Goal: Information Seeking & Learning: Learn about a topic

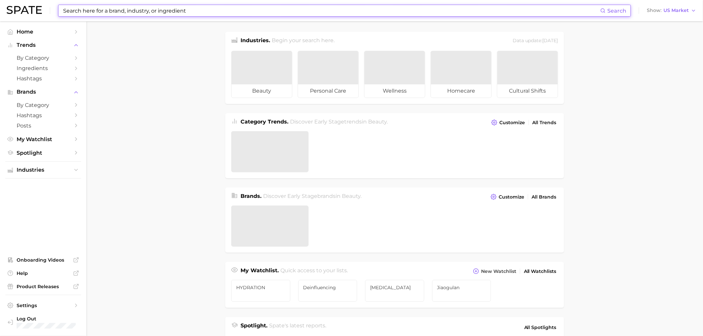
click at [219, 8] on input at bounding box center [331, 10] width 538 height 11
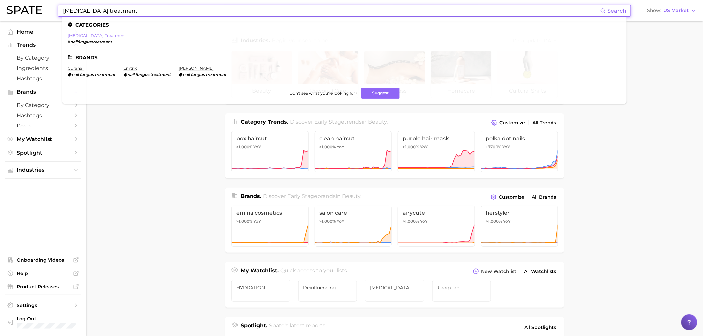
type input "[MEDICAL_DATA] treatment"
click at [95, 37] on link "[MEDICAL_DATA] treatment" at bounding box center [97, 35] width 58 height 5
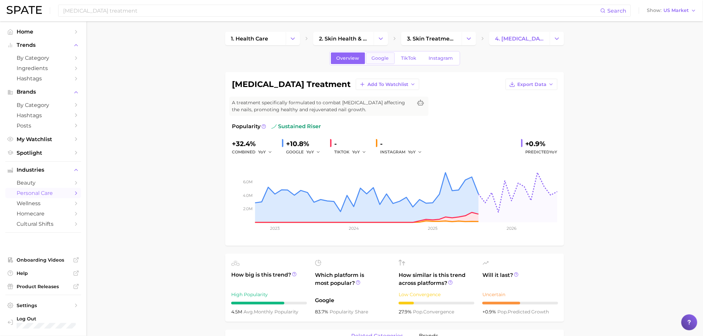
click at [384, 53] on link "Google" at bounding box center [380, 58] width 29 height 12
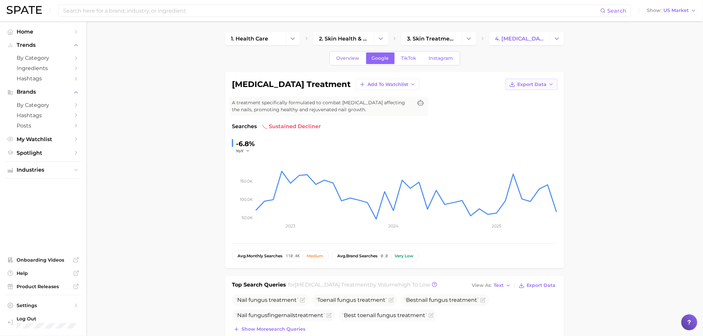
click at [546, 84] on button "Export Data" at bounding box center [531, 84] width 52 height 11
click at [404, 57] on span "TikTok" at bounding box center [408, 58] width 15 height 6
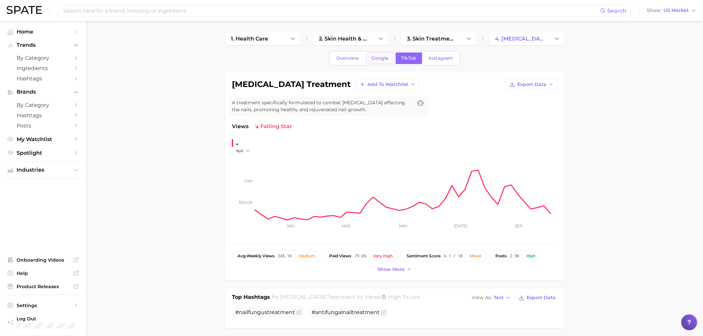
click at [380, 54] on link "Google" at bounding box center [380, 58] width 29 height 12
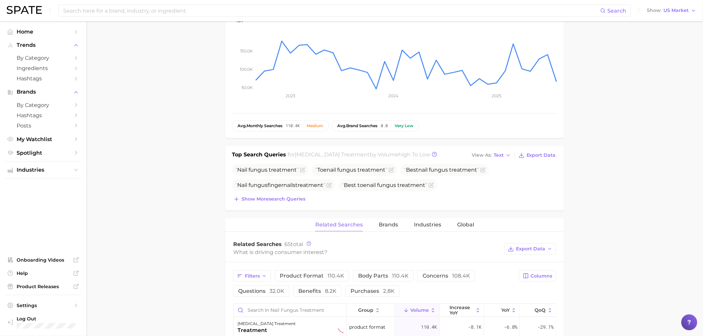
scroll to position [184, 0]
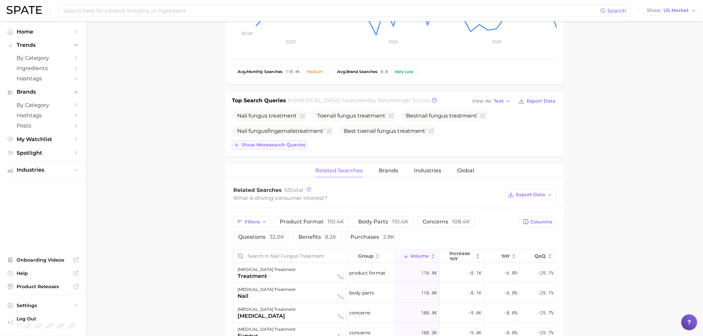
click at [279, 147] on span "Show more search queries" at bounding box center [273, 145] width 64 height 6
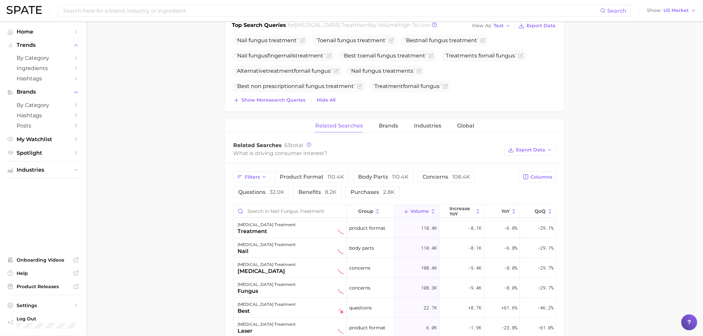
scroll to position [258, 0]
click at [251, 177] on span "Filters" at bounding box center [252, 179] width 15 height 6
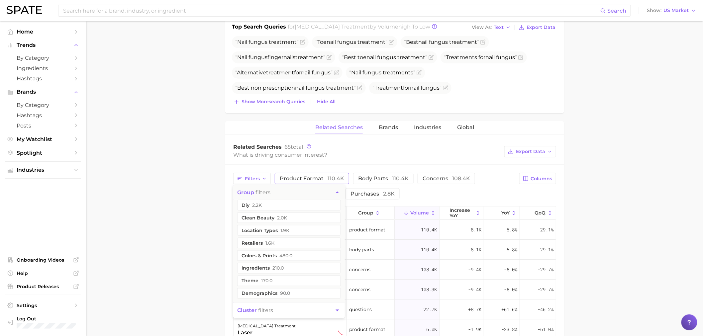
click at [297, 178] on span "product format 110.4k" at bounding box center [312, 178] width 64 height 6
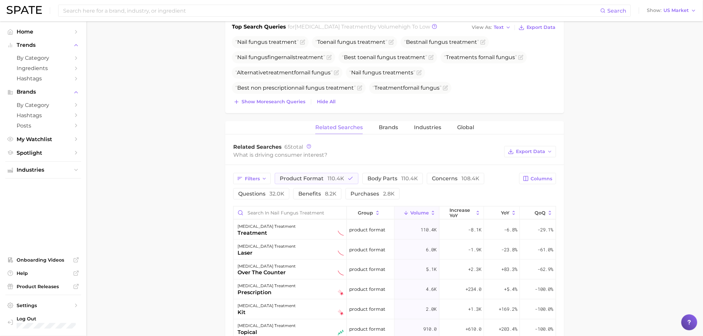
click at [193, 184] on main "1. health care 2. skin health & burns 3. skin treatments 4. [MEDICAL_DATA] trea…" at bounding box center [394, 105] width 616 height 685
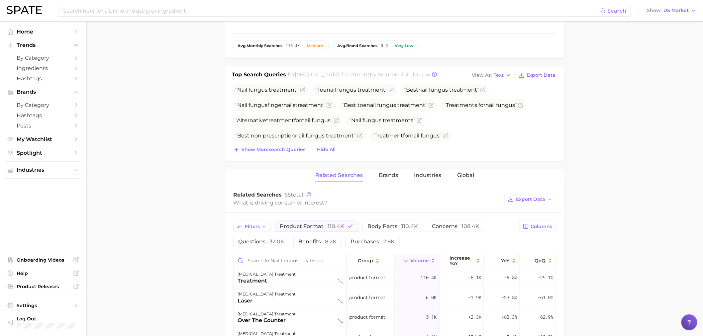
scroll to position [0, 0]
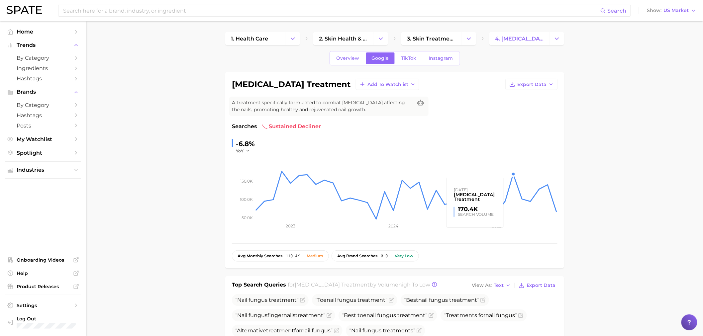
click at [517, 176] on rect at bounding box center [406, 187] width 302 height 66
click at [545, 187] on rect at bounding box center [406, 187] width 302 height 66
click at [403, 62] on link "TikTok" at bounding box center [409, 58] width 27 height 12
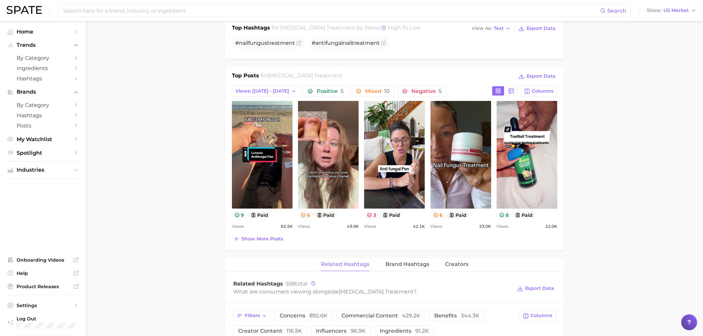
scroll to position [295, 0]
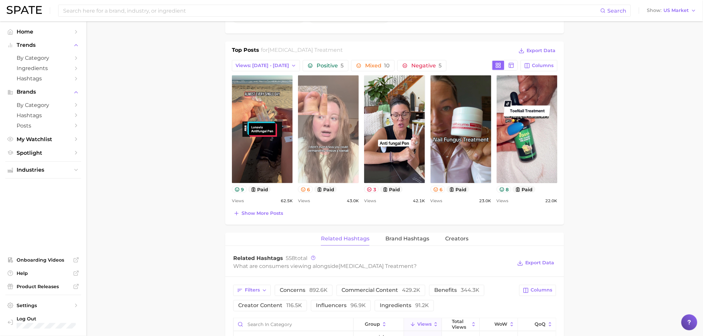
click at [323, 157] on link "view post on TikTok" at bounding box center [328, 129] width 61 height 108
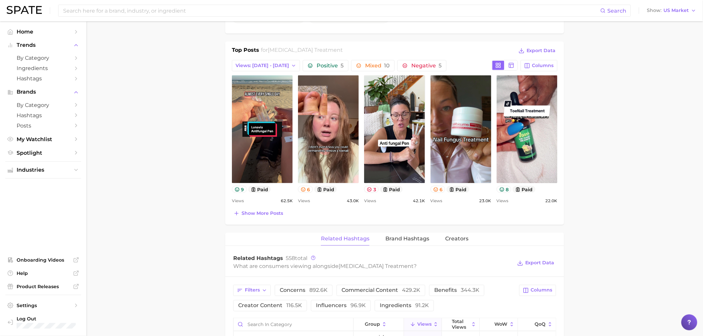
click at [607, 186] on main "1. health care 2. skin health & burns 3. skin treatments 4. [MEDICAL_DATA] trea…" at bounding box center [394, 210] width 616 height 969
click at [589, 202] on main "1. health care 2. skin health & burns 3. skin treatments 4. [MEDICAL_DATA] trea…" at bounding box center [394, 210] width 616 height 969
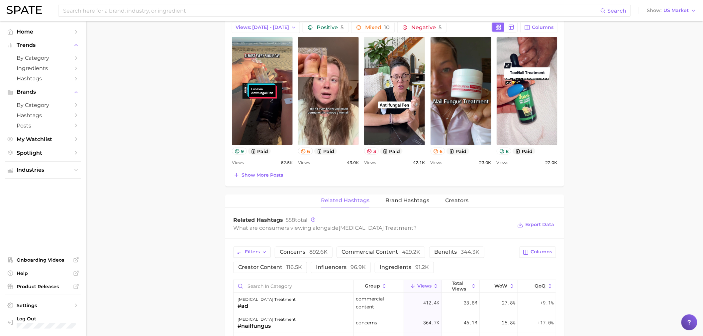
scroll to position [332, 0]
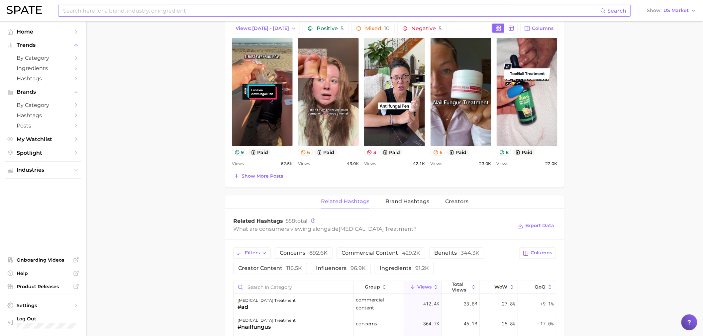
click at [331, 10] on input at bounding box center [331, 10] width 538 height 11
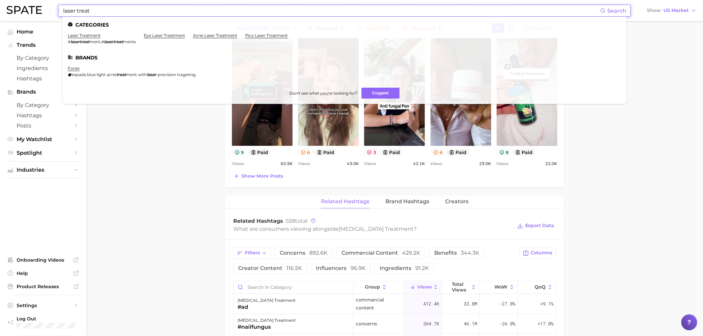
type input "laser treat"
click at [171, 171] on main "1. health care 2. skin health & burns 3. skin treatments 4. [MEDICAL_DATA] trea…" at bounding box center [394, 173] width 616 height 969
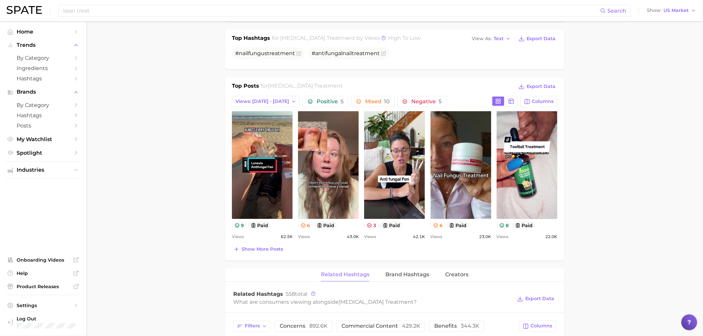
scroll to position [258, 0]
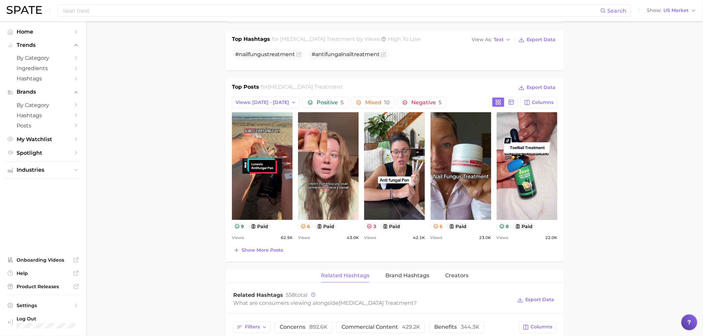
click at [619, 100] on main "1. health care 2. skin health & burns 3. skin treatments 4. [MEDICAL_DATA] trea…" at bounding box center [394, 247] width 616 height 969
click at [530, 104] on button "Columns" at bounding box center [538, 102] width 37 height 11
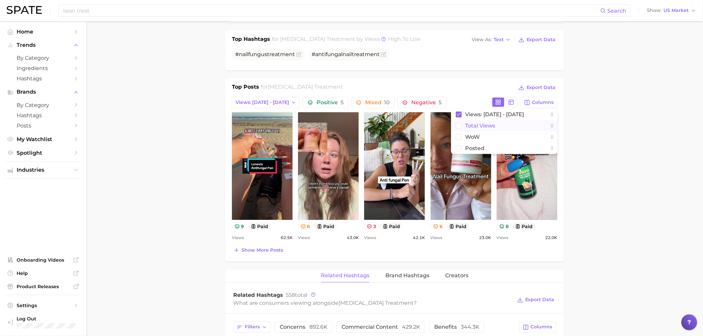
click at [473, 128] on span "Total Views" at bounding box center [480, 126] width 30 height 6
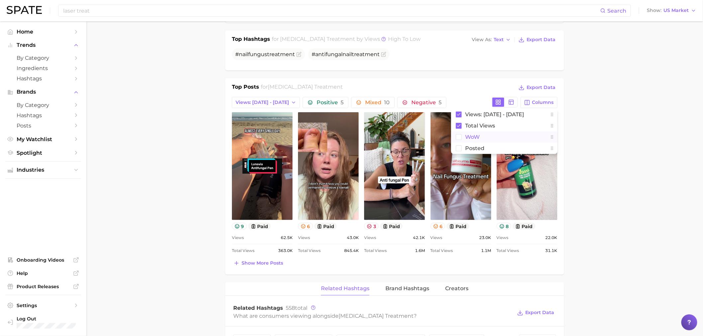
click at [474, 139] on span "WoW" at bounding box center [472, 137] width 15 height 6
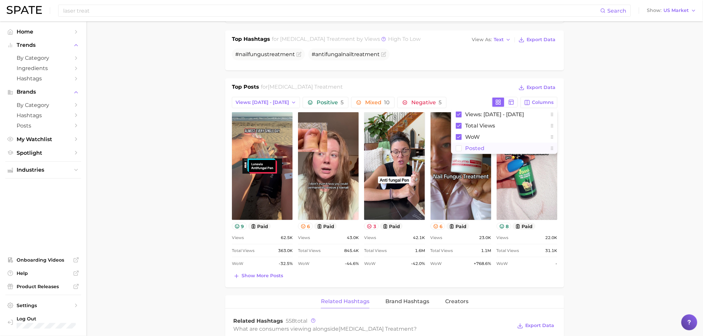
click at [476, 146] on span "Posted" at bounding box center [474, 148] width 19 height 6
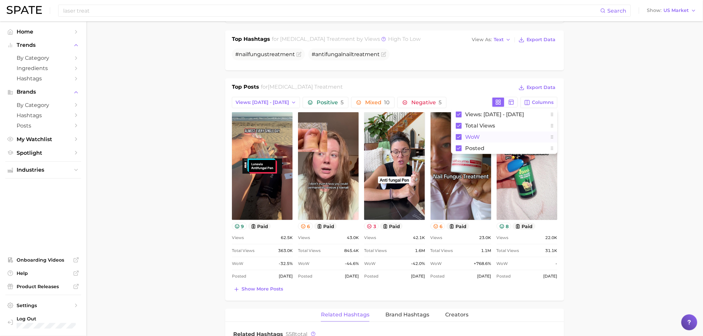
click at [471, 139] on span "WoW" at bounding box center [472, 137] width 15 height 6
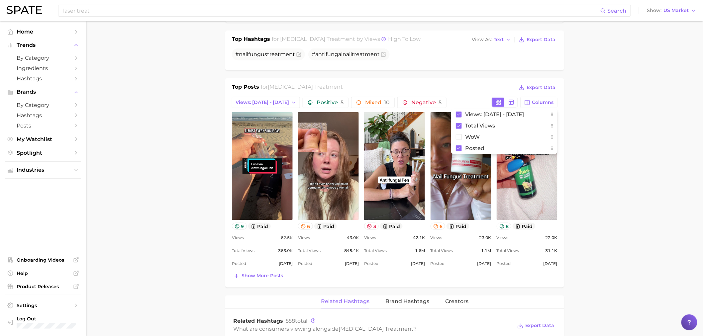
click at [603, 103] on main "1. health care 2. skin health & burns 3. skin treatments 4. [MEDICAL_DATA] trea…" at bounding box center [394, 260] width 616 height 995
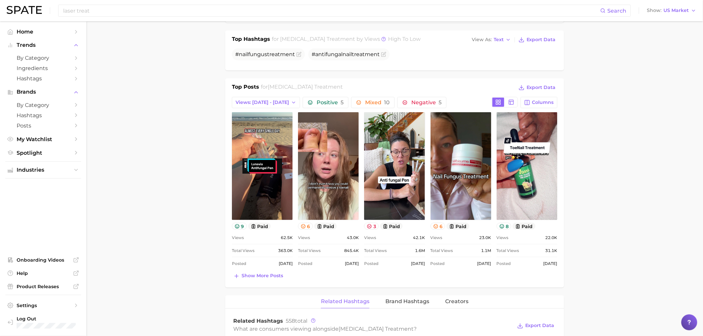
click at [678, 120] on main "1. health care 2. skin health & burns 3. skin treatments 4. [MEDICAL_DATA] trea…" at bounding box center [394, 260] width 616 height 995
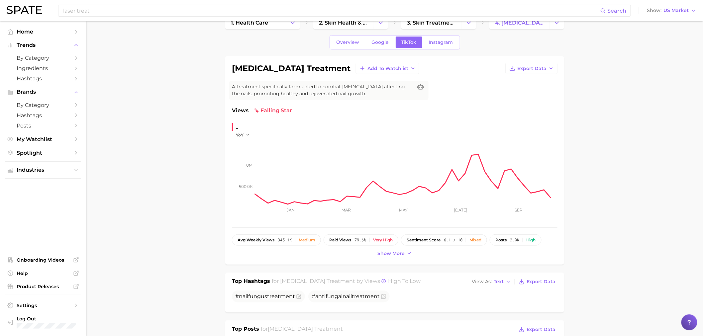
scroll to position [0, 0]
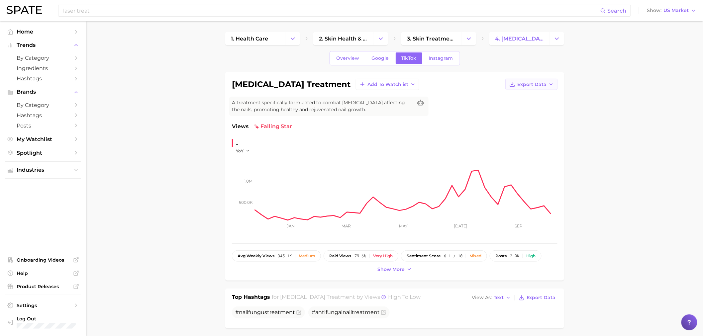
click at [545, 81] on button "Export Data" at bounding box center [531, 84] width 52 height 11
click at [519, 98] on span "Time Series CSV" at bounding box center [514, 97] width 39 height 6
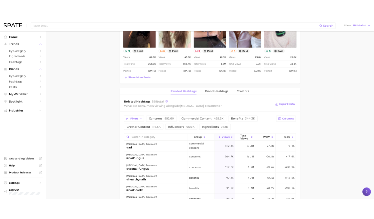
scroll to position [443, 0]
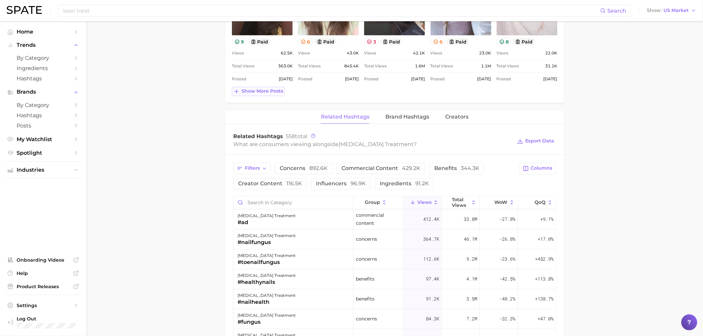
click at [260, 94] on span "Show more posts" at bounding box center [262, 92] width 42 height 6
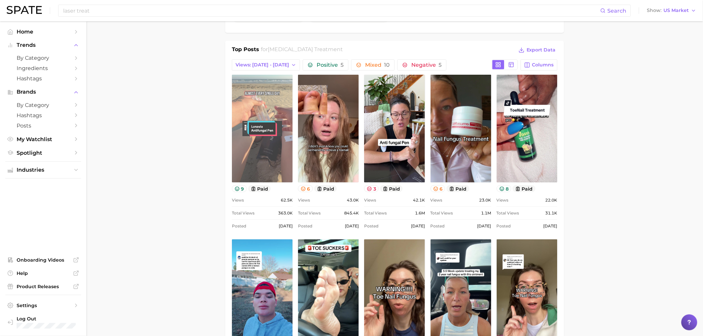
scroll to position [295, 0]
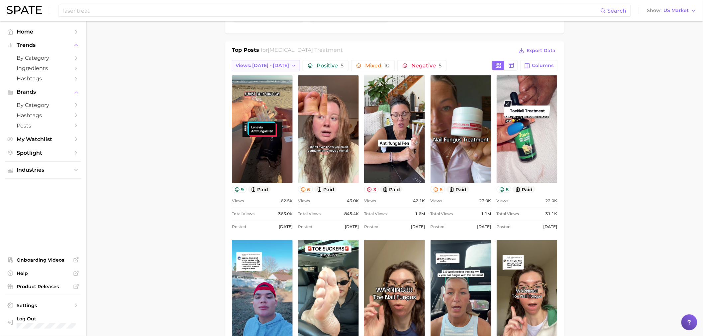
click at [254, 67] on span "Views: [DATE] - [DATE]" at bounding box center [261, 66] width 53 height 6
click at [259, 99] on span "Total Views" at bounding box center [248, 102] width 27 height 6
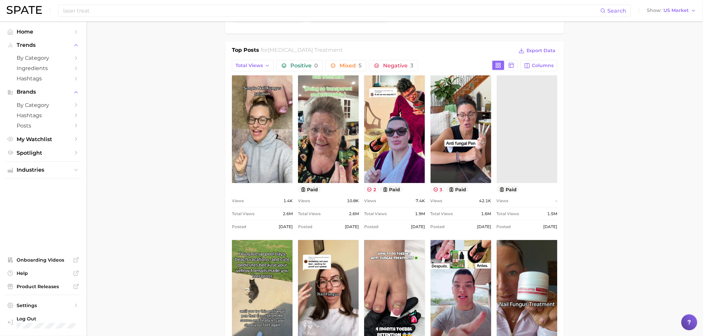
scroll to position [0, 0]
click at [186, 132] on main "1. health care 2. skin health & burns 3. skin treatments 4. [MEDICAL_DATA] trea…" at bounding box center [394, 306] width 616 height 1160
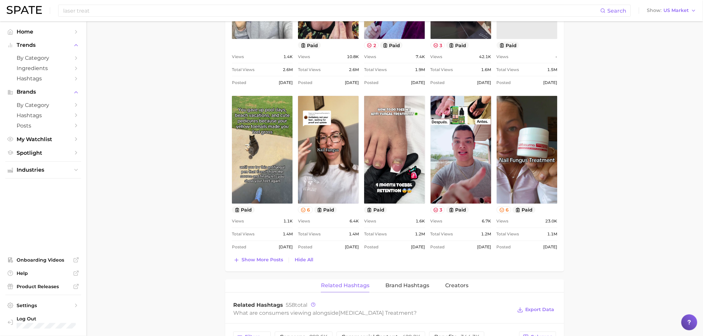
scroll to position [443, 0]
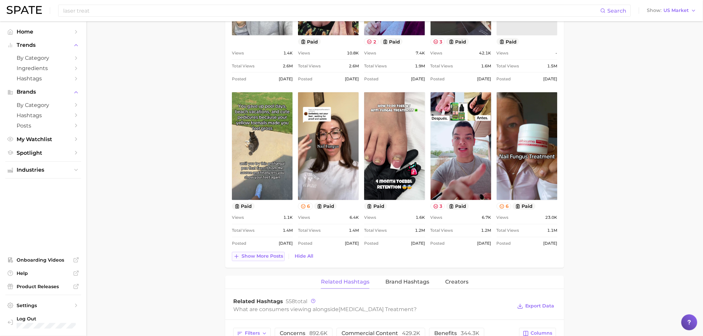
click at [274, 261] on button "Show more posts" at bounding box center [258, 256] width 53 height 9
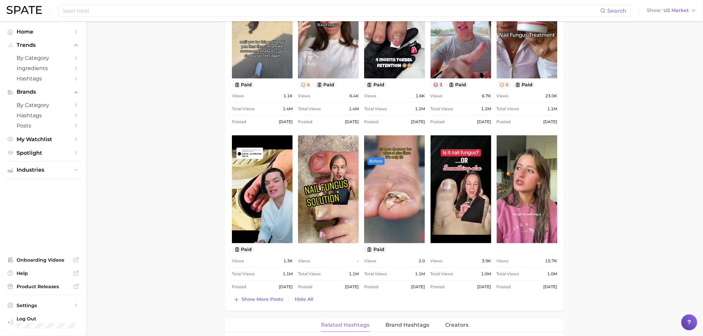
scroll to position [627, 0]
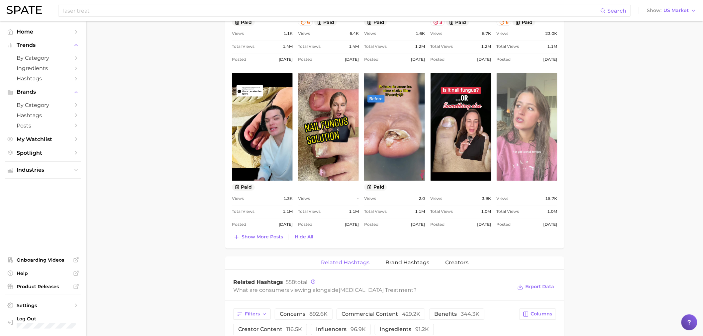
click at [555, 161] on link "view post on TikTok" at bounding box center [526, 127] width 61 height 108
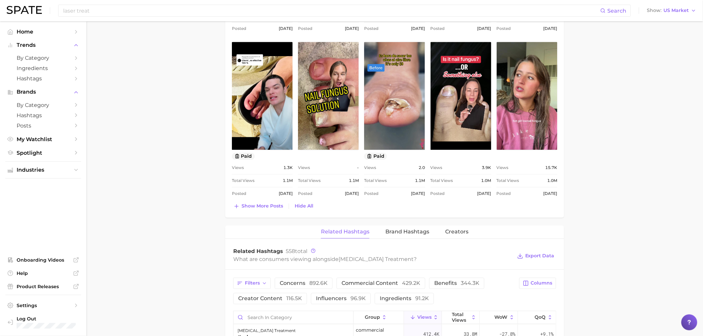
scroll to position [826, 0]
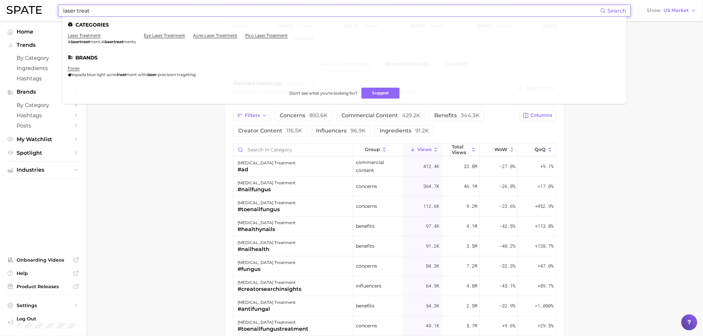
click at [283, 9] on input "laser treat" at bounding box center [331, 10] width 538 height 11
click at [91, 34] on link "laser treatment" at bounding box center [84, 35] width 33 height 5
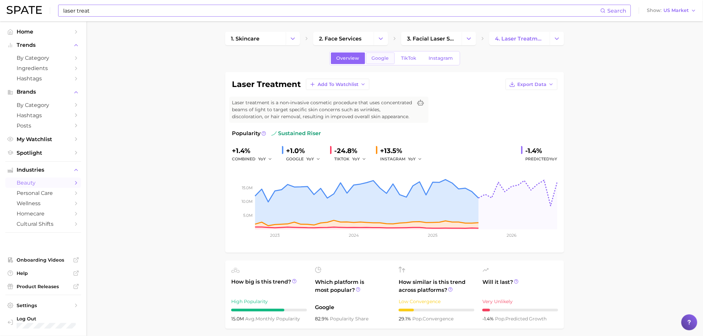
click at [376, 55] on link "Google" at bounding box center [380, 58] width 29 height 12
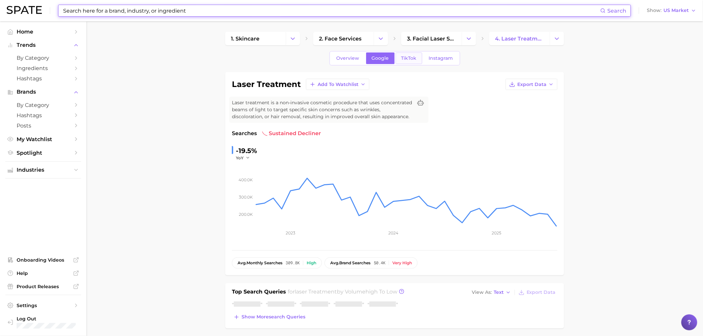
click at [405, 61] on link "TikTok" at bounding box center [409, 58] width 27 height 12
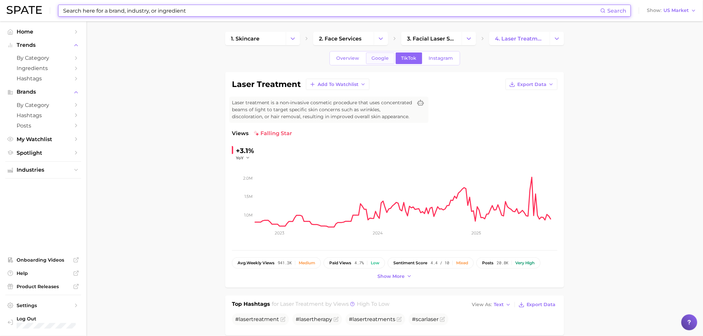
click at [380, 55] on span "Google" at bounding box center [380, 58] width 17 height 6
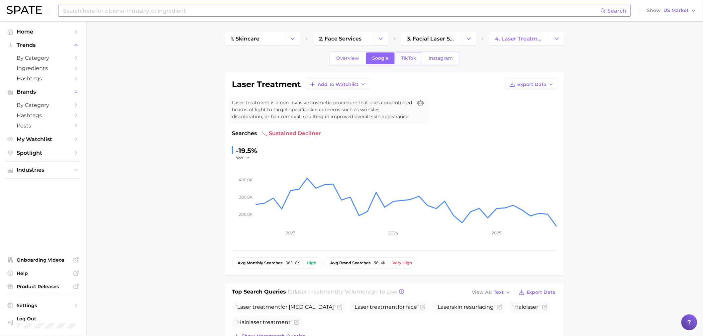
click at [401, 56] on span "TikTok" at bounding box center [408, 58] width 15 height 6
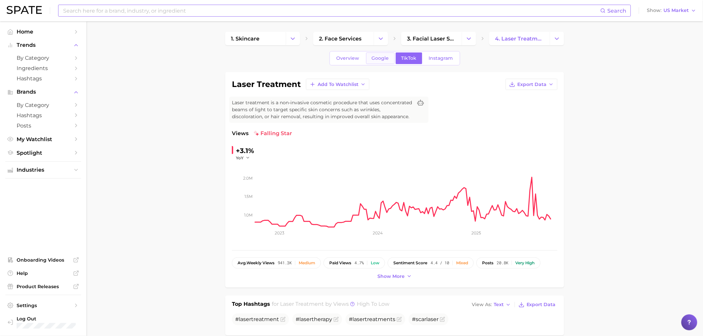
click at [381, 57] on span "Google" at bounding box center [380, 58] width 17 height 6
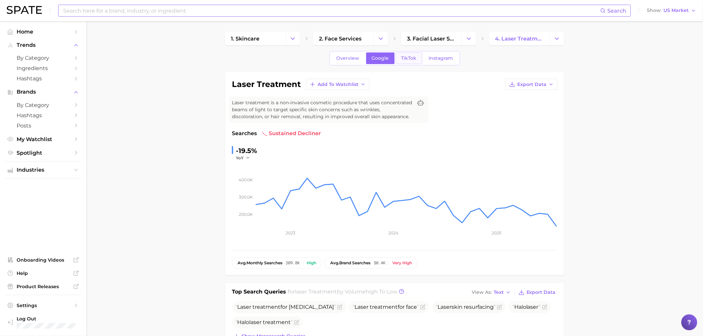
click at [412, 61] on link "TikTok" at bounding box center [409, 58] width 27 height 12
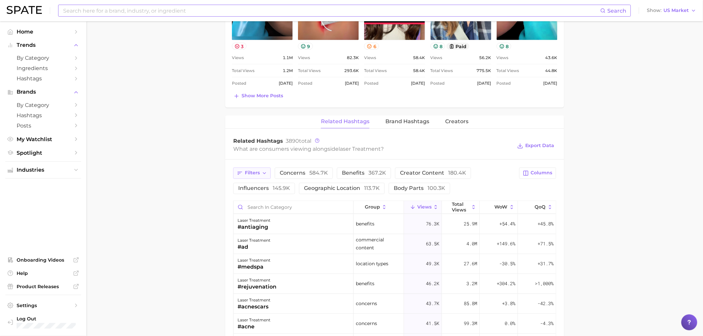
scroll to position [443, 0]
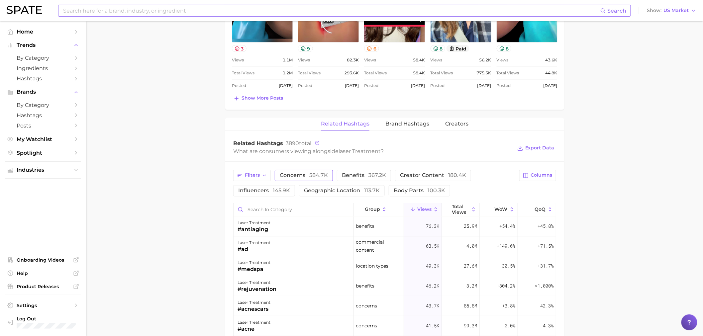
drag, startPoint x: 294, startPoint y: 172, endPoint x: 290, endPoint y: 177, distance: 6.8
click at [294, 172] on button "concerns 584.7k" at bounding box center [304, 175] width 58 height 11
click at [178, 218] on main "1. skincare 2. face services 3. facial laser services 4. laser treatment Overvi…" at bounding box center [394, 80] width 616 height 1002
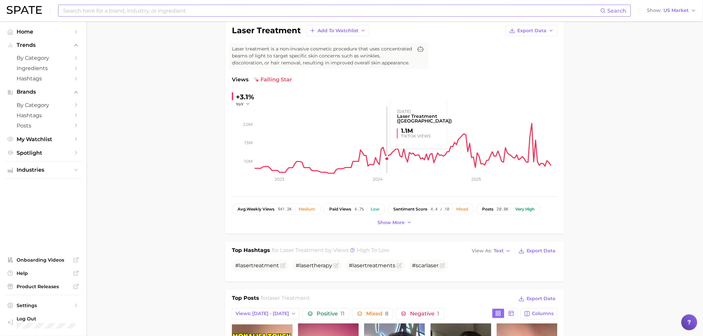
scroll to position [0, 0]
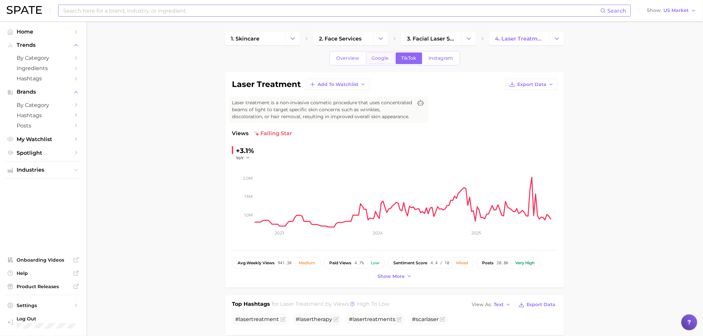
click at [384, 62] on link "Google" at bounding box center [380, 58] width 29 height 12
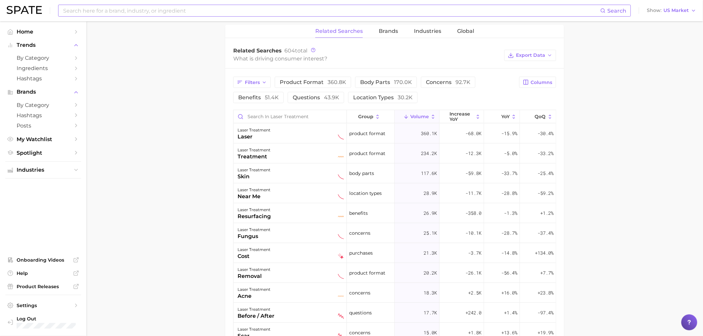
scroll to position [332, 0]
click at [456, 80] on span "92.7k" at bounding box center [462, 81] width 15 height 6
click at [537, 82] on span "Columns" at bounding box center [542, 81] width 22 height 6
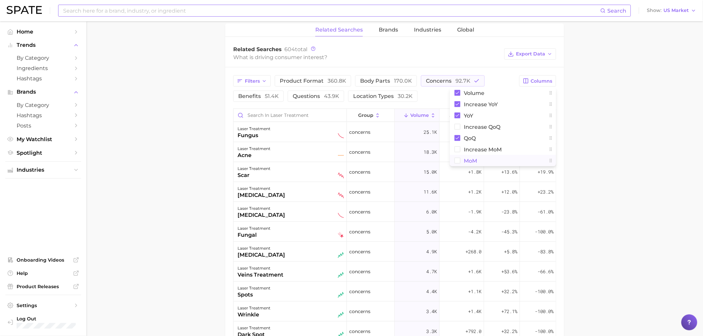
click at [458, 161] on rect at bounding box center [458, 161] width 6 height 6
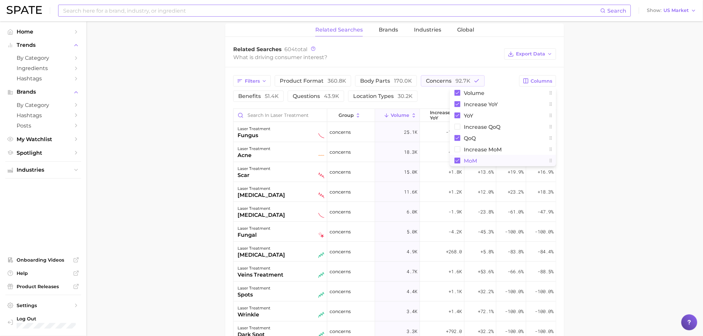
click at [612, 111] on main "1. skincare 2. face services 3. facial laser services 4. laser treatment Overvi…" at bounding box center [394, 87] width 616 height 797
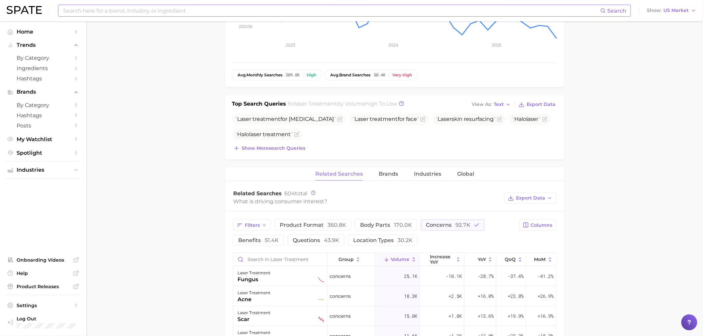
scroll to position [147, 0]
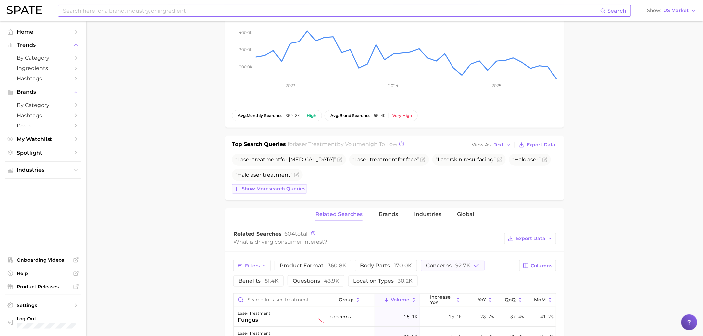
click at [278, 190] on span "Show more search queries" at bounding box center [273, 189] width 64 height 6
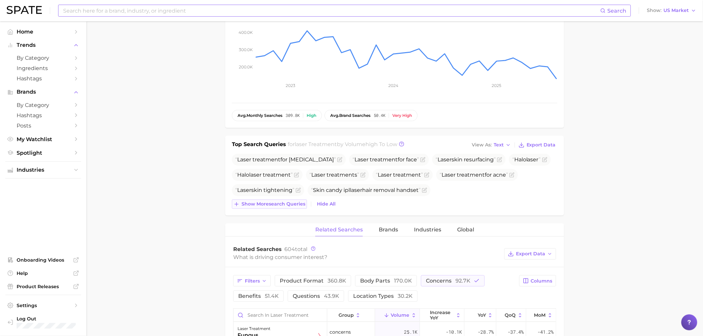
click at [296, 202] on span "Show more search queries" at bounding box center [273, 204] width 64 height 6
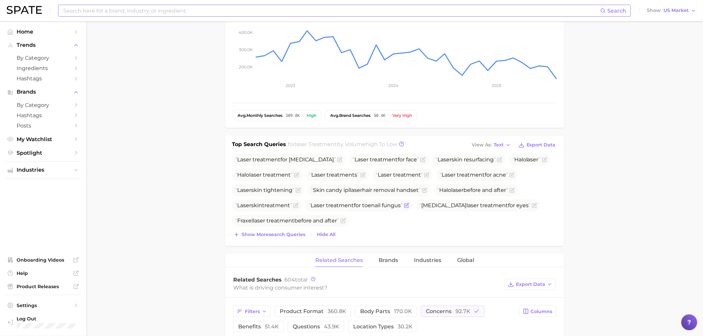
click at [408, 206] on icon "Flag as miscategorized or irrelevant" at bounding box center [406, 205] width 5 height 5
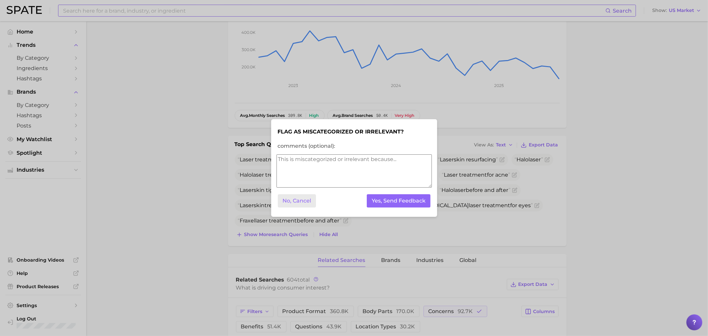
click at [311, 204] on button "No, Cancel" at bounding box center [297, 201] width 39 height 14
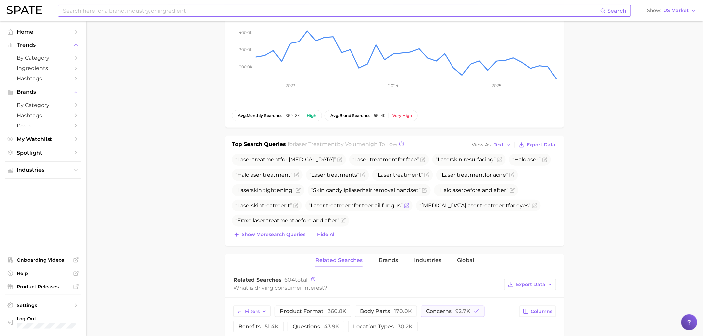
click at [360, 205] on span "Laser treatment for toenail fungus" at bounding box center [356, 205] width 94 height 6
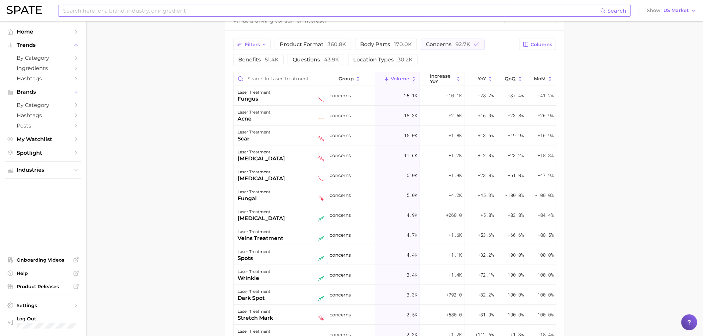
scroll to position [443, 0]
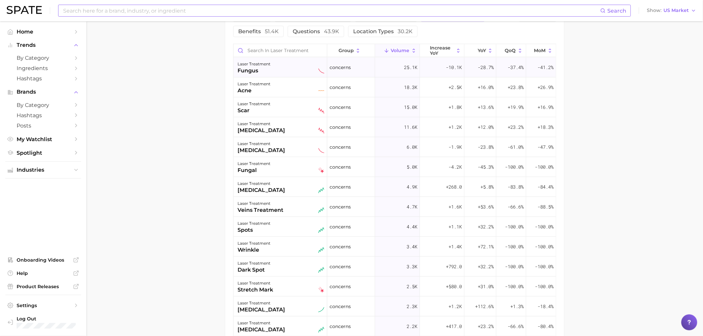
click at [303, 64] on div "laser treatment fungus" at bounding box center [280, 67] width 87 height 15
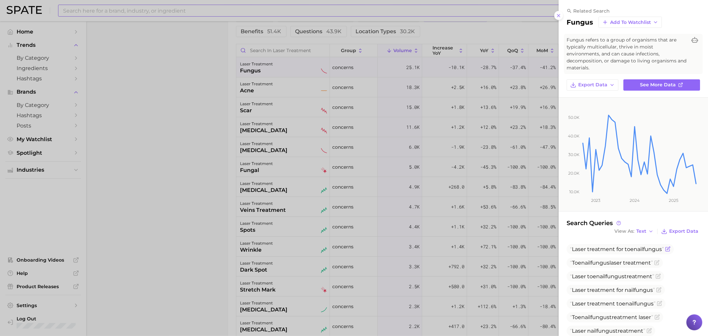
click at [640, 250] on span "Laser treatment for toenail fungus" at bounding box center [617, 249] width 94 height 6
click at [248, 189] on div at bounding box center [354, 168] width 708 height 336
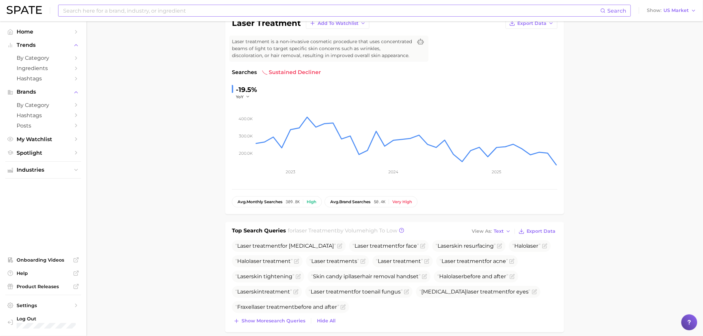
scroll to position [0, 0]
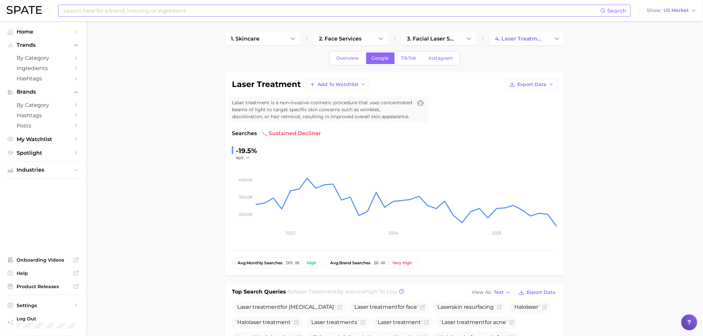
click at [308, 12] on input at bounding box center [331, 10] width 538 height 11
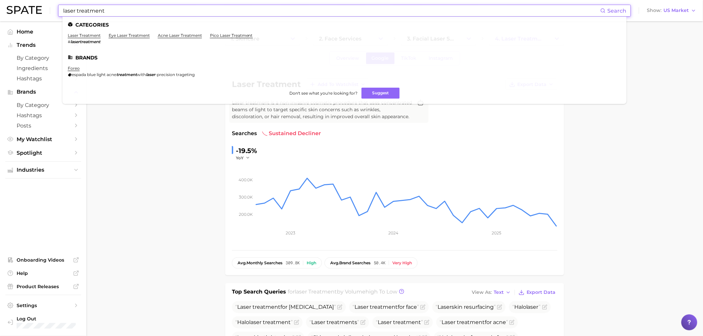
type input "laser treatment"
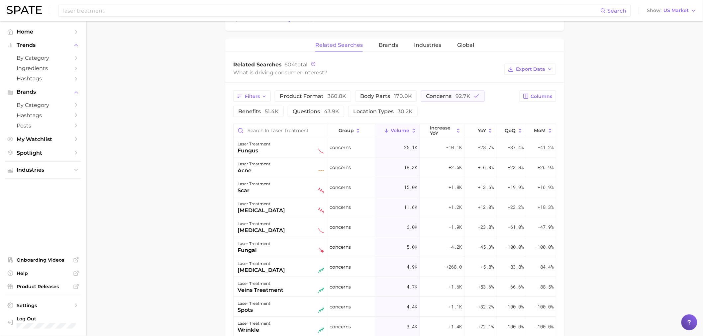
scroll to position [369, 0]
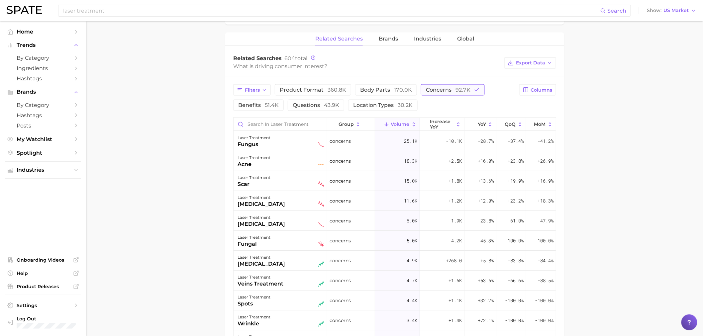
click at [443, 86] on button "concerns 92.7k" at bounding box center [453, 89] width 64 height 11
click at [398, 86] on button "body parts 170.0k" at bounding box center [386, 89] width 62 height 11
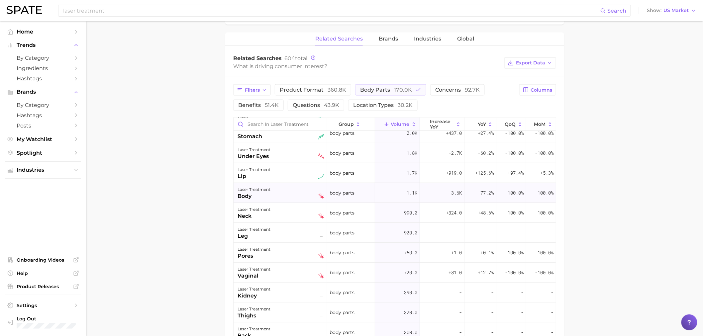
scroll to position [147, 0]
click at [584, 187] on main "1. skincare 2. face services 3. facial laser services 4. laser treatment Overvi…" at bounding box center [394, 73] width 616 height 843
